Goal: Task Accomplishment & Management: Manage account settings

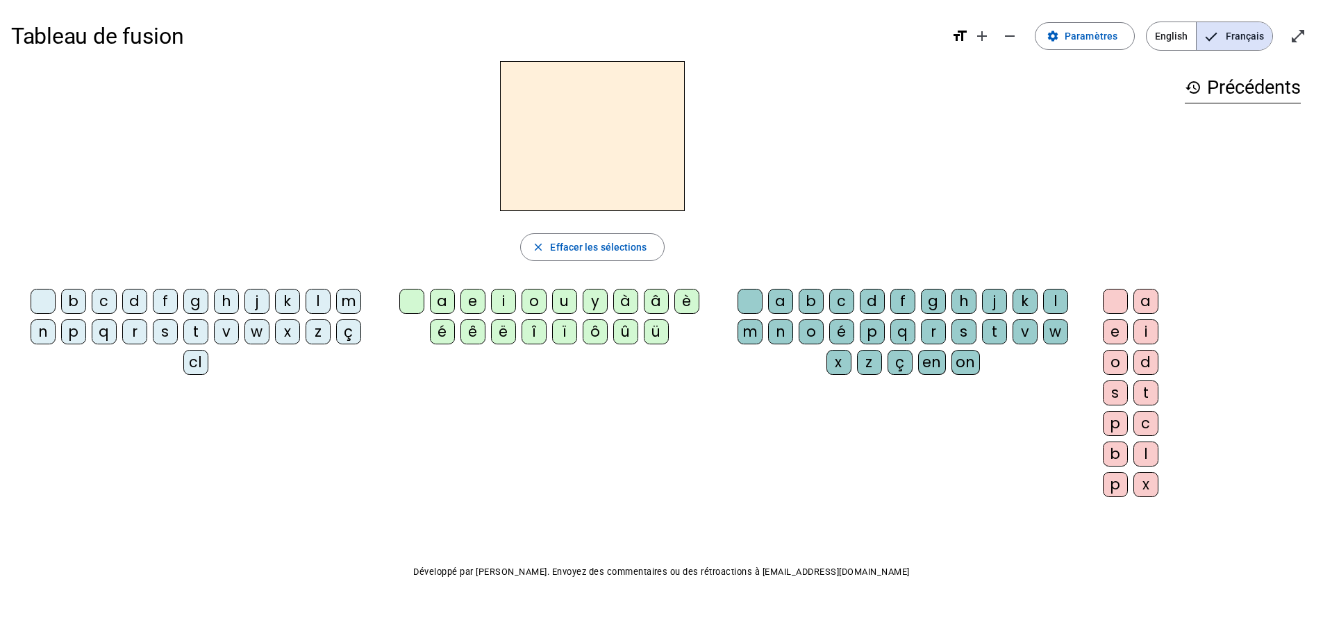
click at [163, 302] on div "f" at bounding box center [165, 301] width 25 height 25
click at [1077, 42] on span "Paramètres" at bounding box center [1090, 36] width 53 height 17
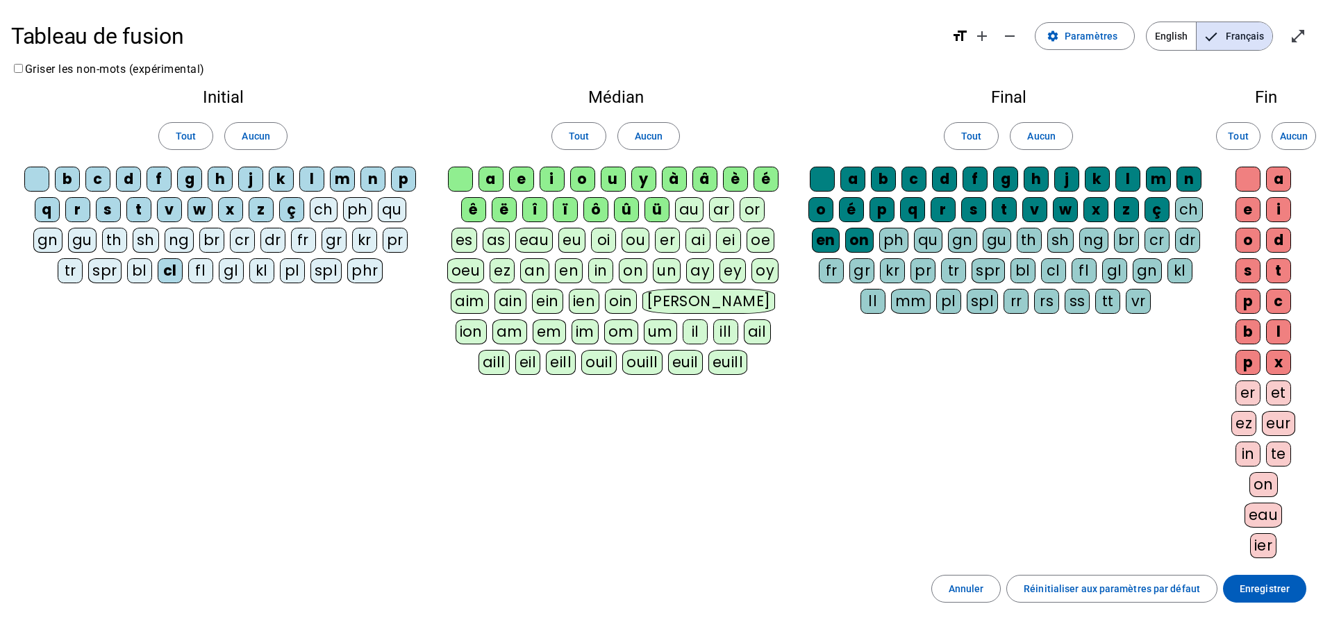
click at [303, 244] on div "fr" at bounding box center [303, 240] width 25 height 25
click at [1089, 35] on span "Paramètres" at bounding box center [1090, 36] width 53 height 17
click at [1243, 36] on span "Français" at bounding box center [1234, 36] width 76 height 28
click at [1261, 592] on span "Enregistrer" at bounding box center [1264, 588] width 50 height 17
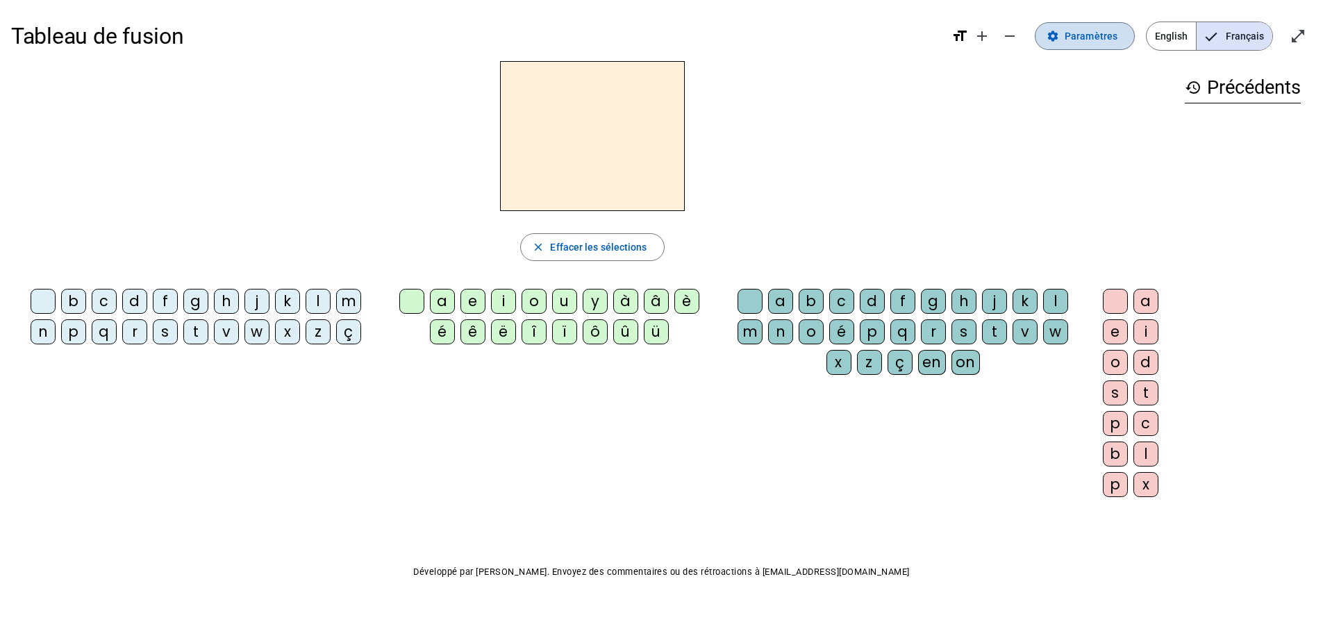
click at [1096, 26] on span at bounding box center [1084, 35] width 99 height 33
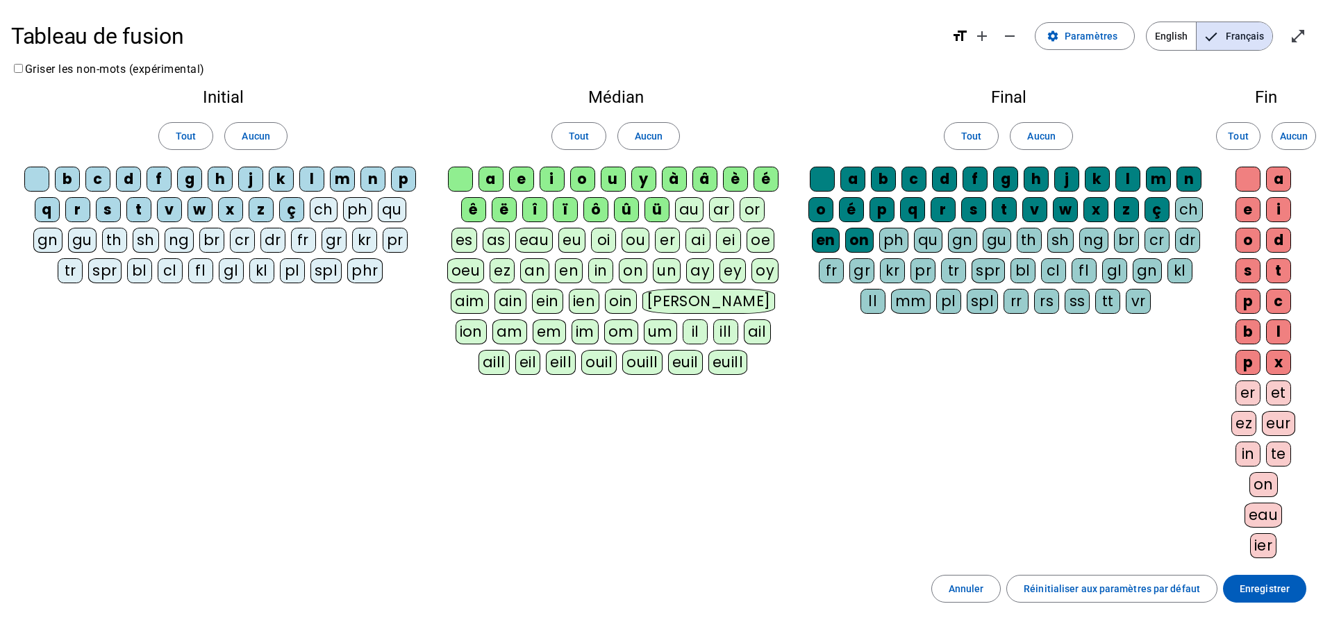
click at [304, 236] on div "fr" at bounding box center [303, 240] width 25 height 25
click at [321, 210] on div "ch" at bounding box center [324, 209] width 28 height 25
click at [318, 233] on letter-bubble "fr" at bounding box center [306, 243] width 31 height 31
click at [296, 234] on div "fr" at bounding box center [303, 240] width 25 height 25
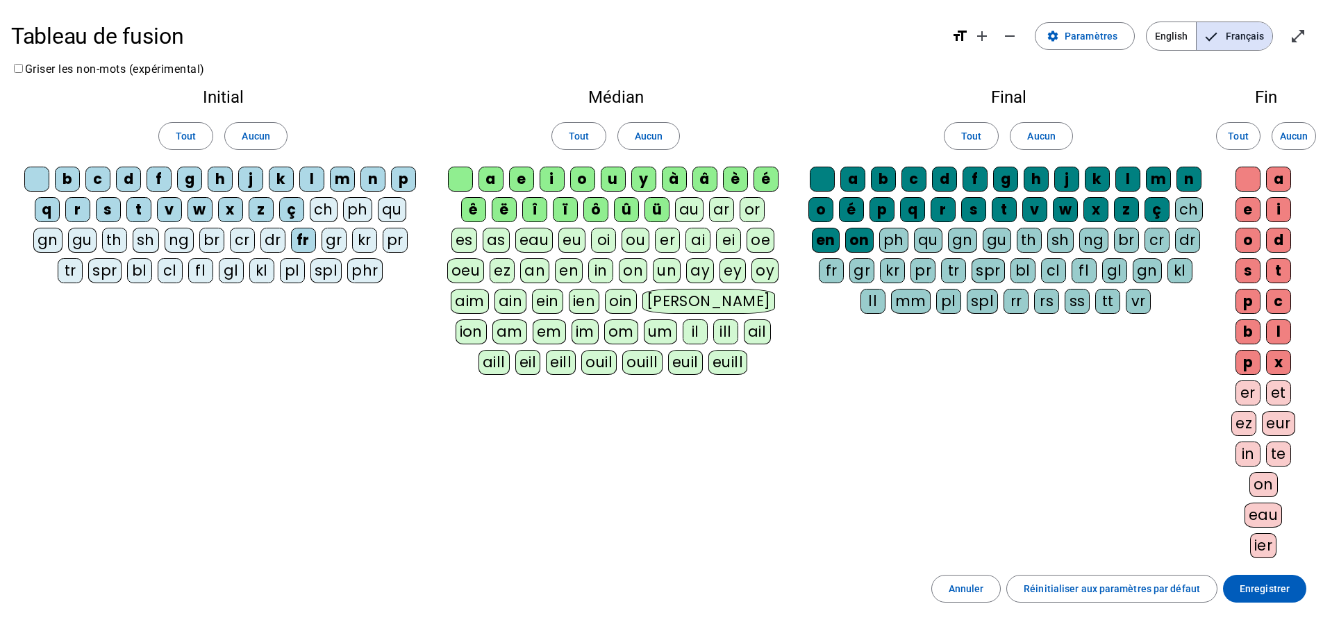
click at [328, 238] on div "gr" at bounding box center [333, 240] width 25 height 25
click at [217, 237] on div "br" at bounding box center [211, 240] width 25 height 25
click at [244, 240] on div "cr" at bounding box center [242, 240] width 25 height 25
click at [272, 242] on div "dr" at bounding box center [272, 240] width 25 height 25
click at [371, 242] on div "kr" at bounding box center [364, 240] width 25 height 25
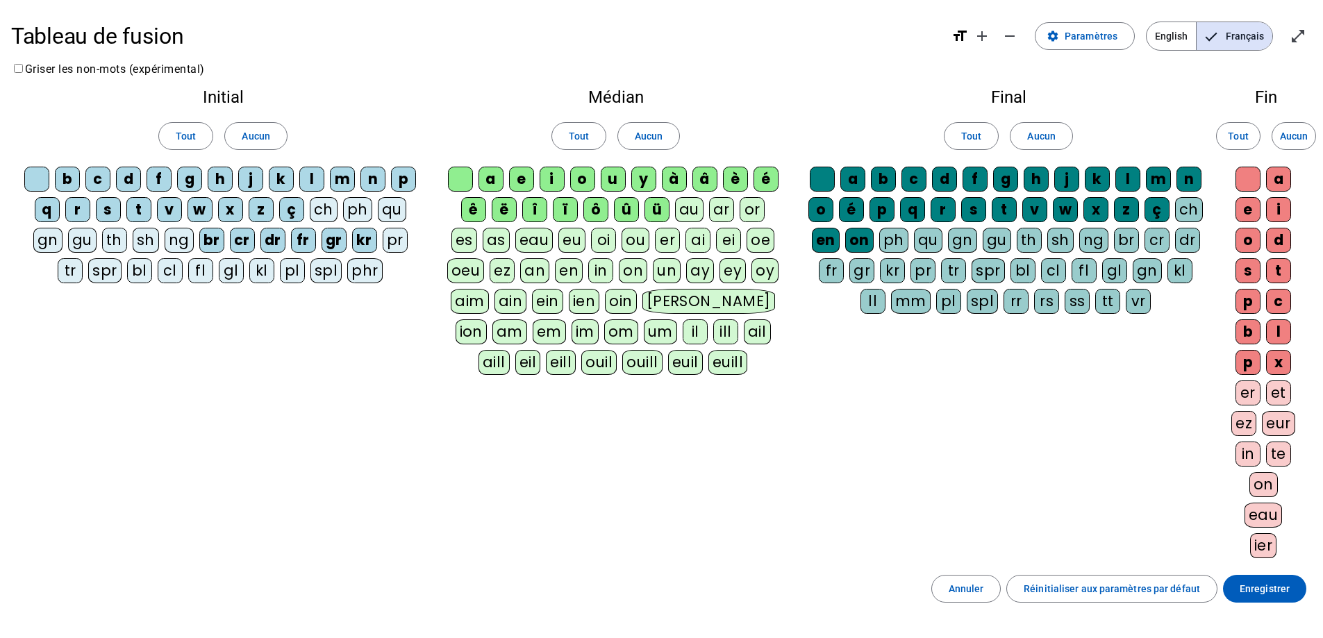
click at [390, 235] on div "pr" at bounding box center [395, 240] width 25 height 25
click at [72, 274] on div "tr" at bounding box center [70, 270] width 25 height 25
click at [80, 268] on div "tr" at bounding box center [70, 270] width 25 height 25
click at [207, 251] on div "br" at bounding box center [211, 240] width 25 height 25
click at [234, 238] on div "cr" at bounding box center [242, 240] width 25 height 25
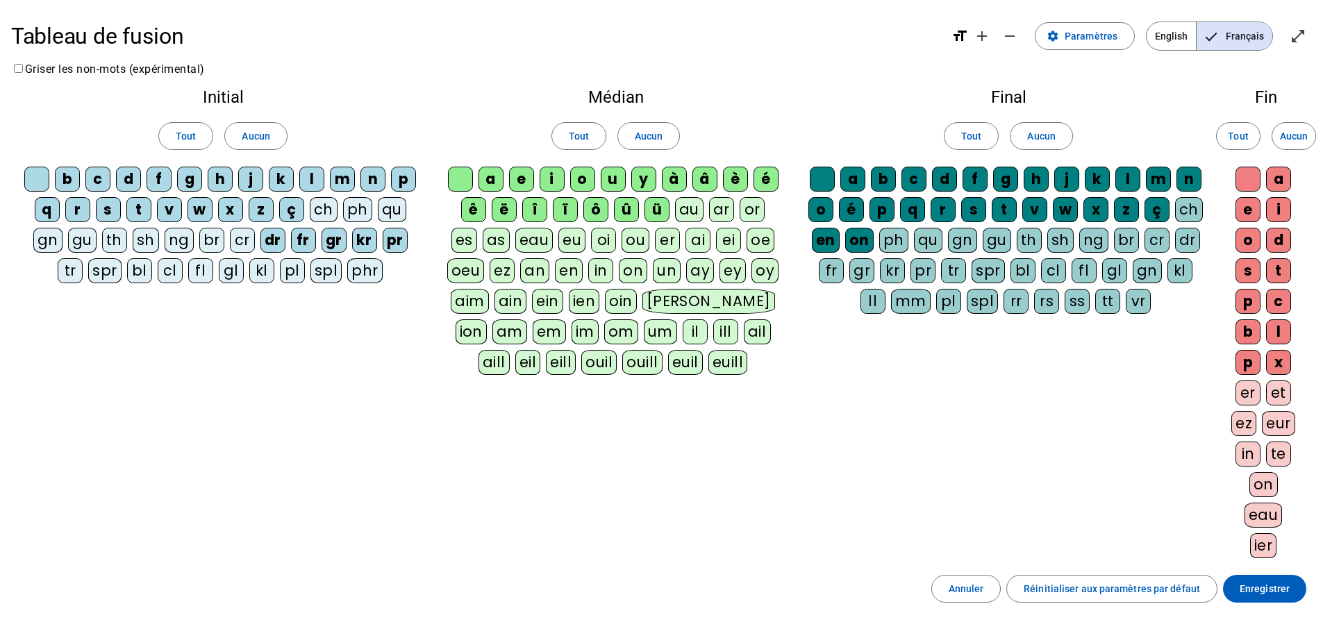
click at [364, 243] on div "kr" at bounding box center [364, 240] width 25 height 25
click at [399, 240] on div "pr" at bounding box center [395, 240] width 25 height 25
click at [1268, 592] on span "Enregistrer" at bounding box center [1264, 588] width 50 height 17
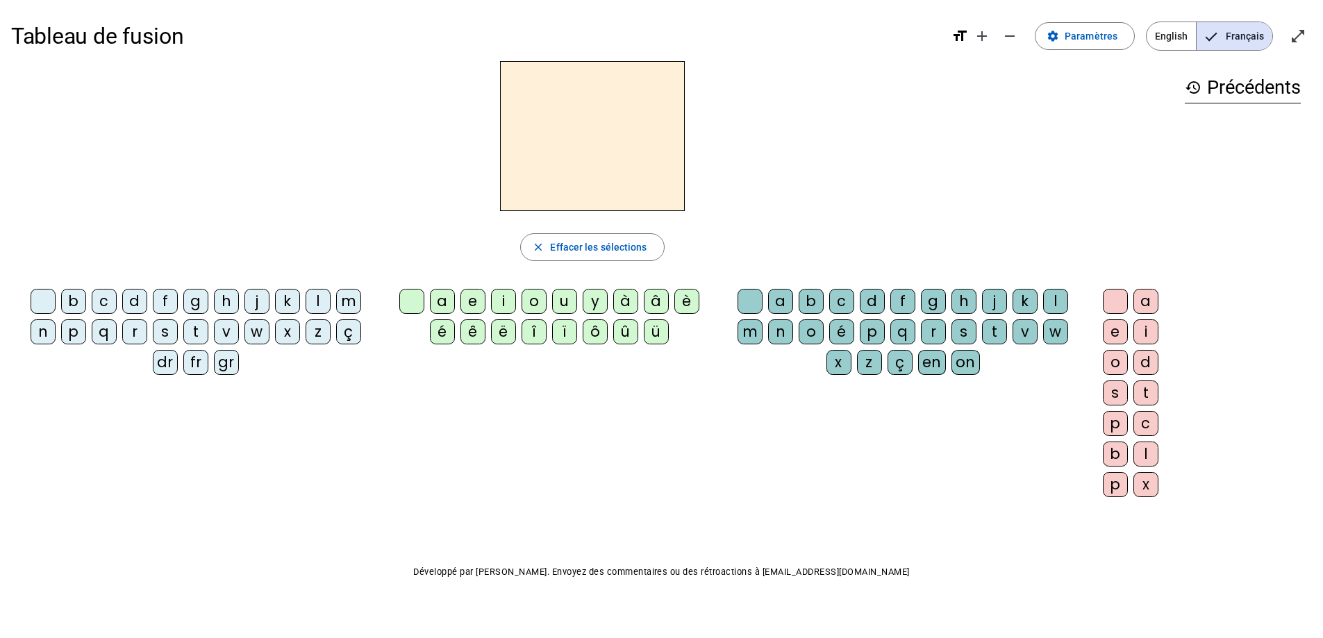
click at [192, 362] on div "fr" at bounding box center [195, 362] width 25 height 25
click at [686, 303] on div "è" at bounding box center [686, 301] width 25 height 25
drag, startPoint x: 929, startPoint y: 329, endPoint x: 944, endPoint y: 328, distance: 14.6
click at [930, 330] on div "r" at bounding box center [933, 331] width 25 height 25
click at [1110, 326] on div "e" at bounding box center [1114, 331] width 25 height 25
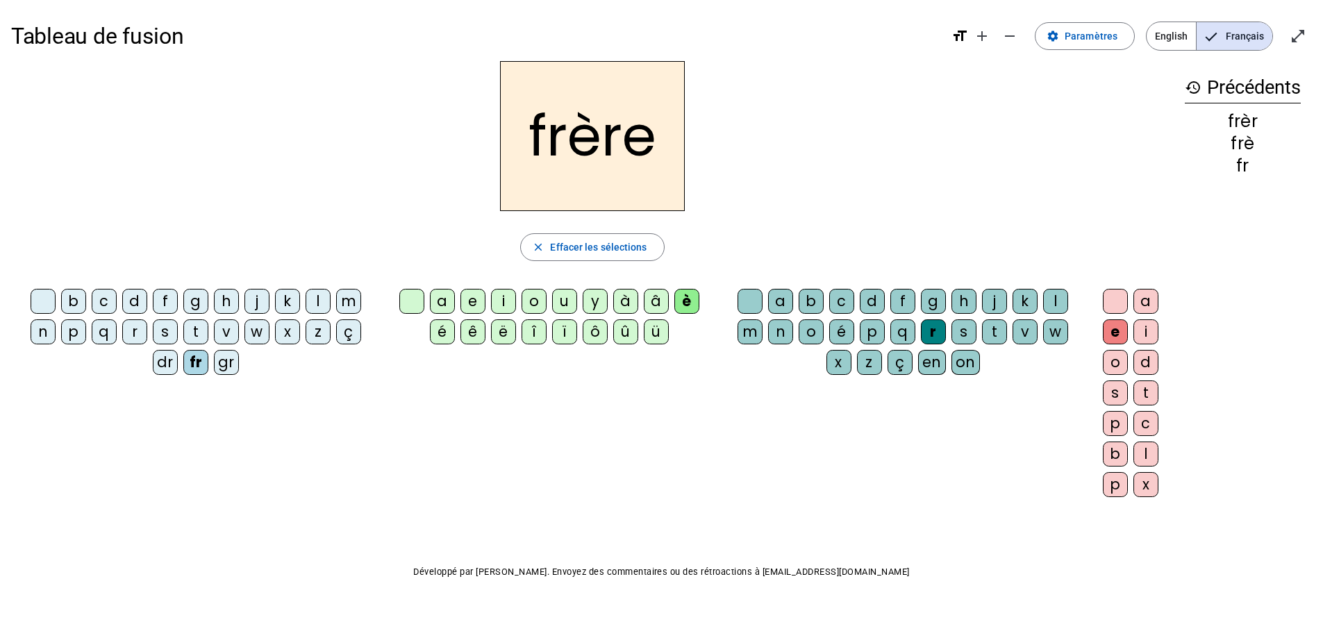
click at [76, 333] on div "p" at bounding box center [73, 331] width 25 height 25
click at [353, 302] on div "m" at bounding box center [348, 301] width 25 height 25
click at [199, 300] on div "g" at bounding box center [195, 301] width 25 height 25
click at [438, 301] on div "a" at bounding box center [442, 301] width 25 height 25
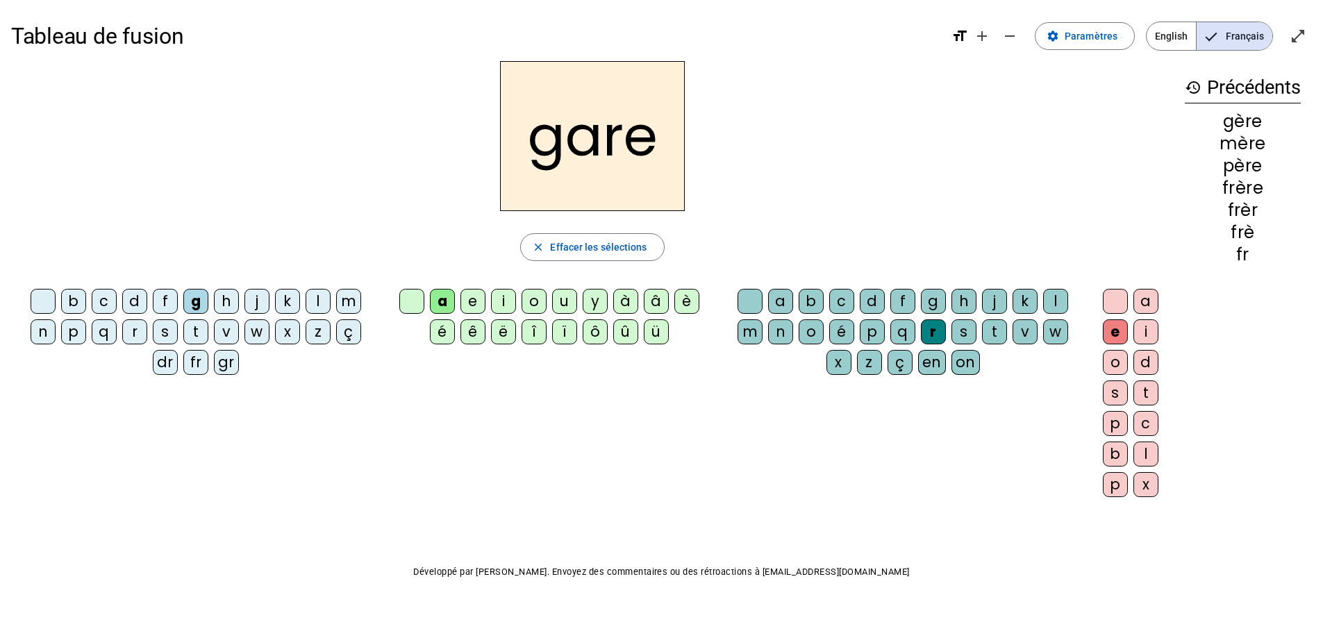
click at [939, 307] on div "g" at bounding box center [933, 301] width 25 height 25
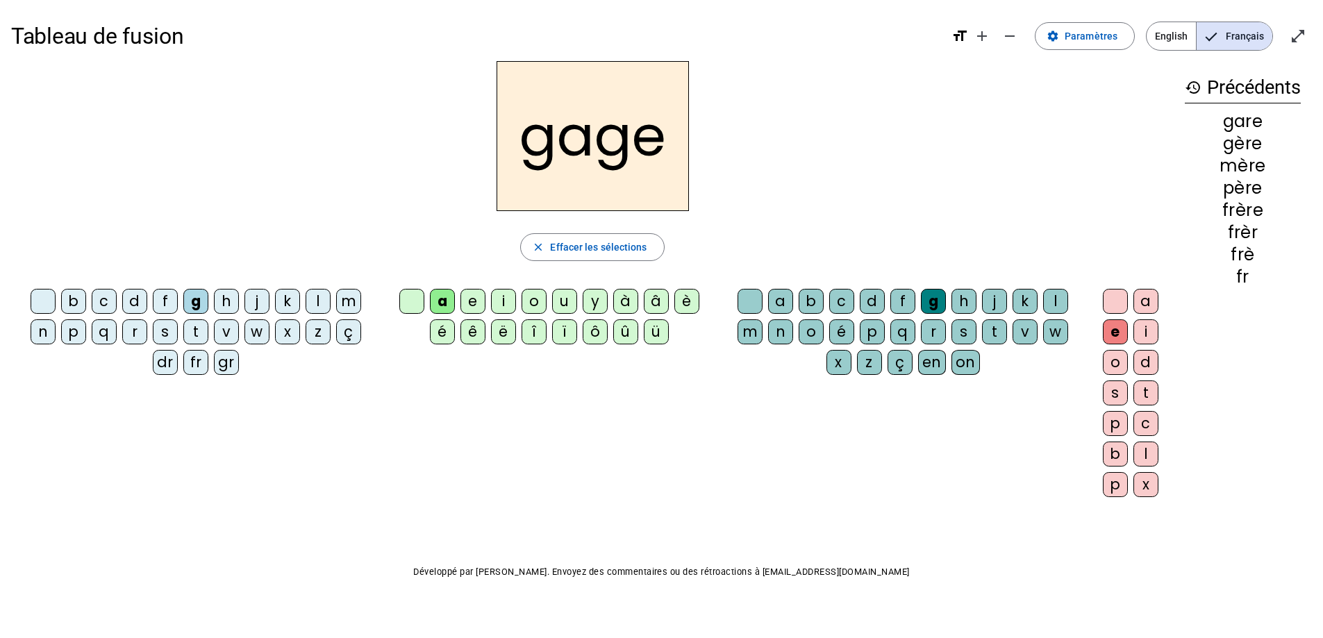
click at [165, 331] on div "s" at bounding box center [165, 331] width 25 height 25
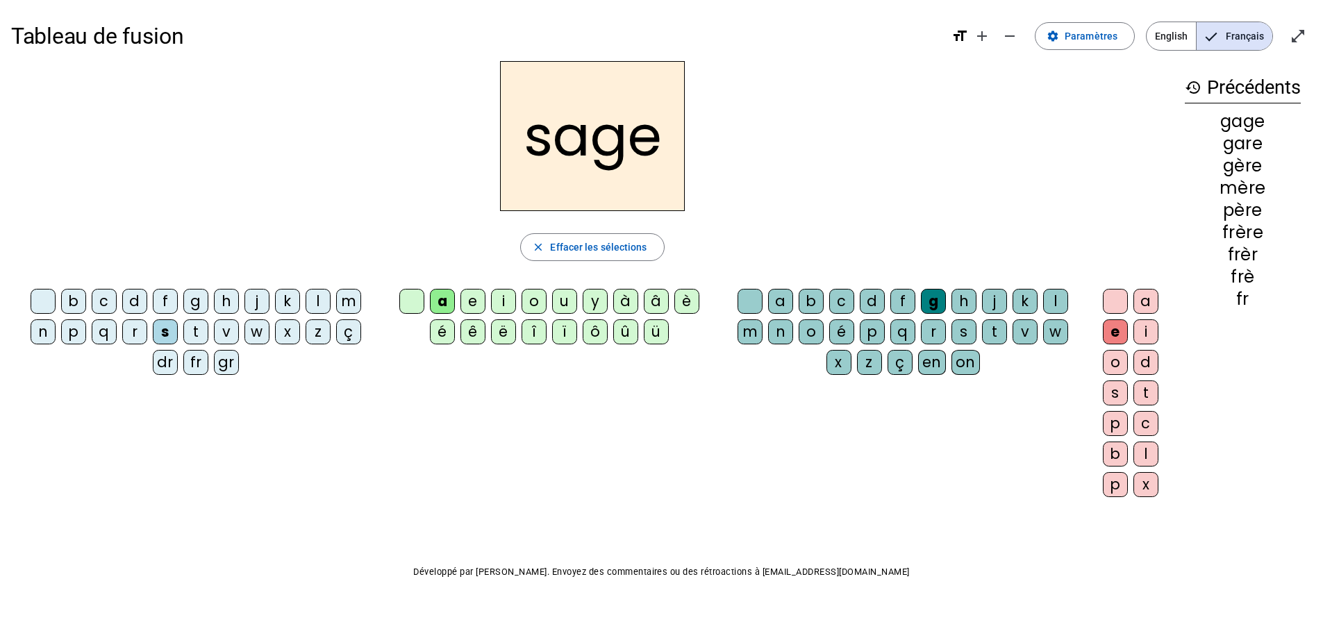
click at [75, 335] on div "p" at bounding box center [73, 331] width 25 height 25
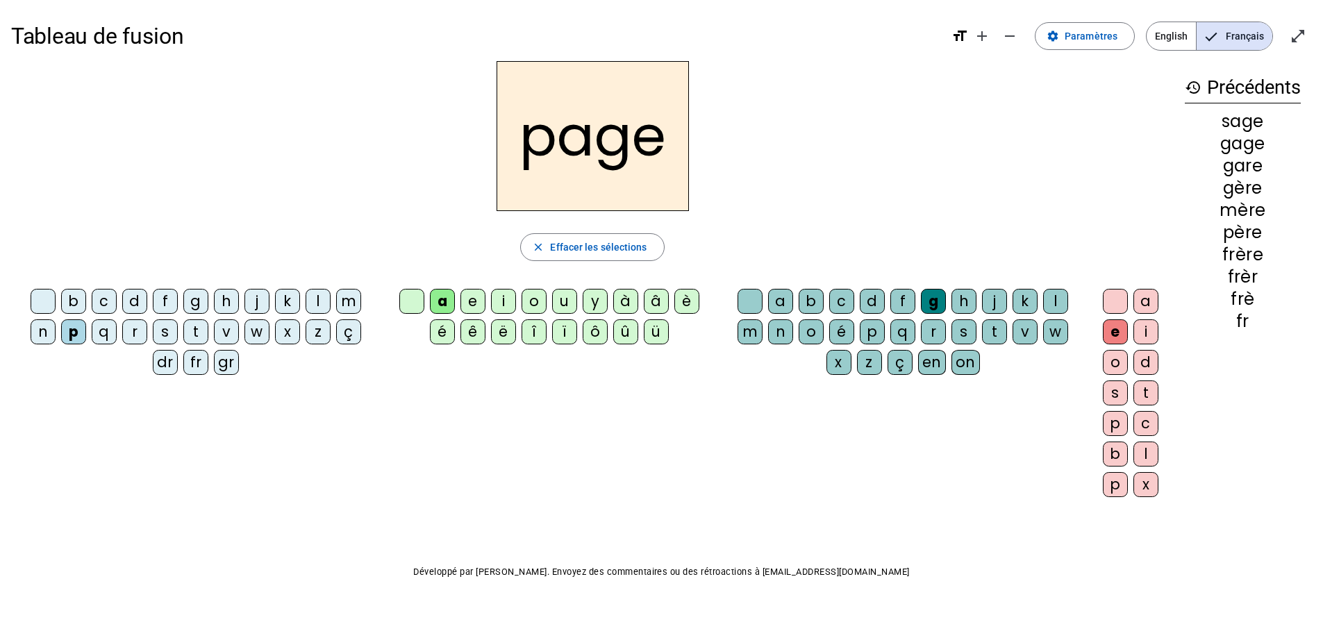
click at [510, 304] on div "i" at bounding box center [503, 301] width 25 height 25
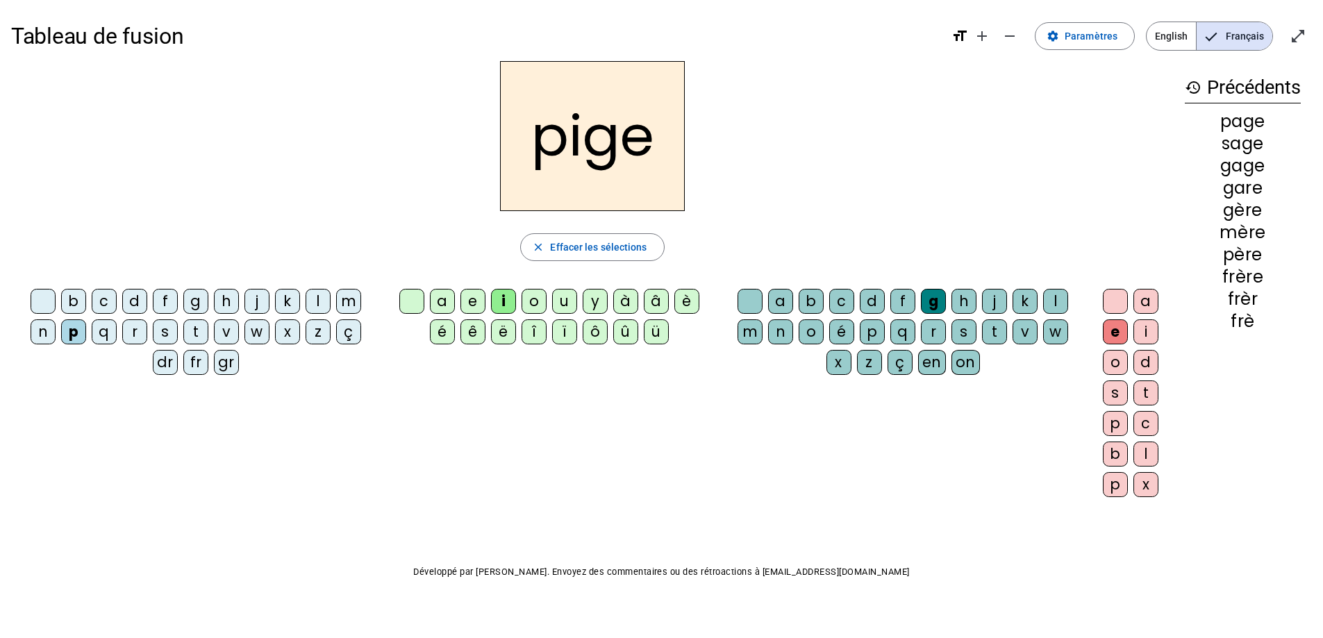
click at [169, 300] on div "f" at bounding box center [165, 301] width 25 height 25
click at [837, 361] on div "x" at bounding box center [838, 362] width 25 height 25
